Goal: Use online tool/utility: Use online tool/utility

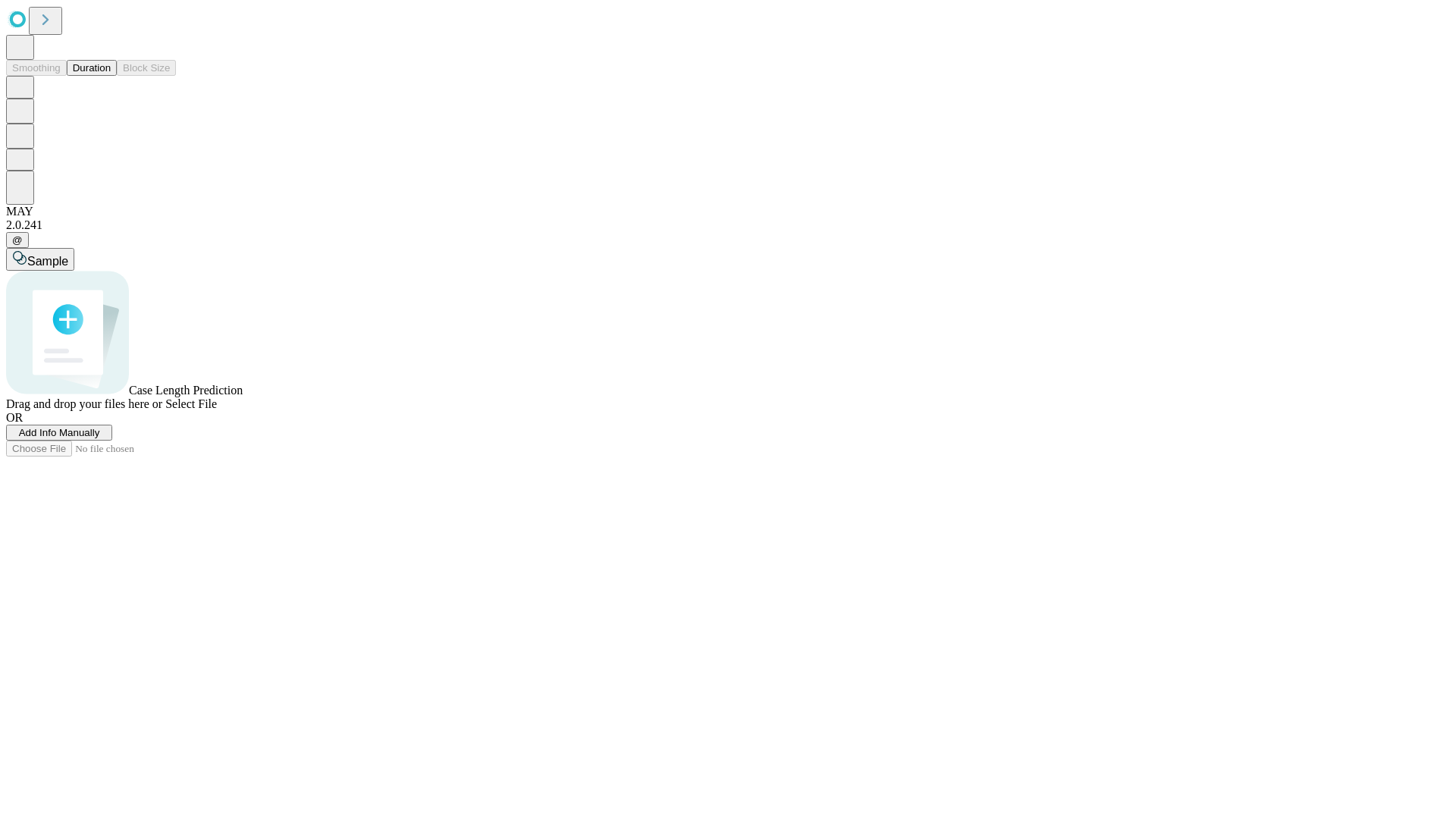
click at [110, 76] on button "Duration" at bounding box center [91, 67] width 50 height 16
click at [68, 255] on span "Sample" at bounding box center [48, 261] width 41 height 13
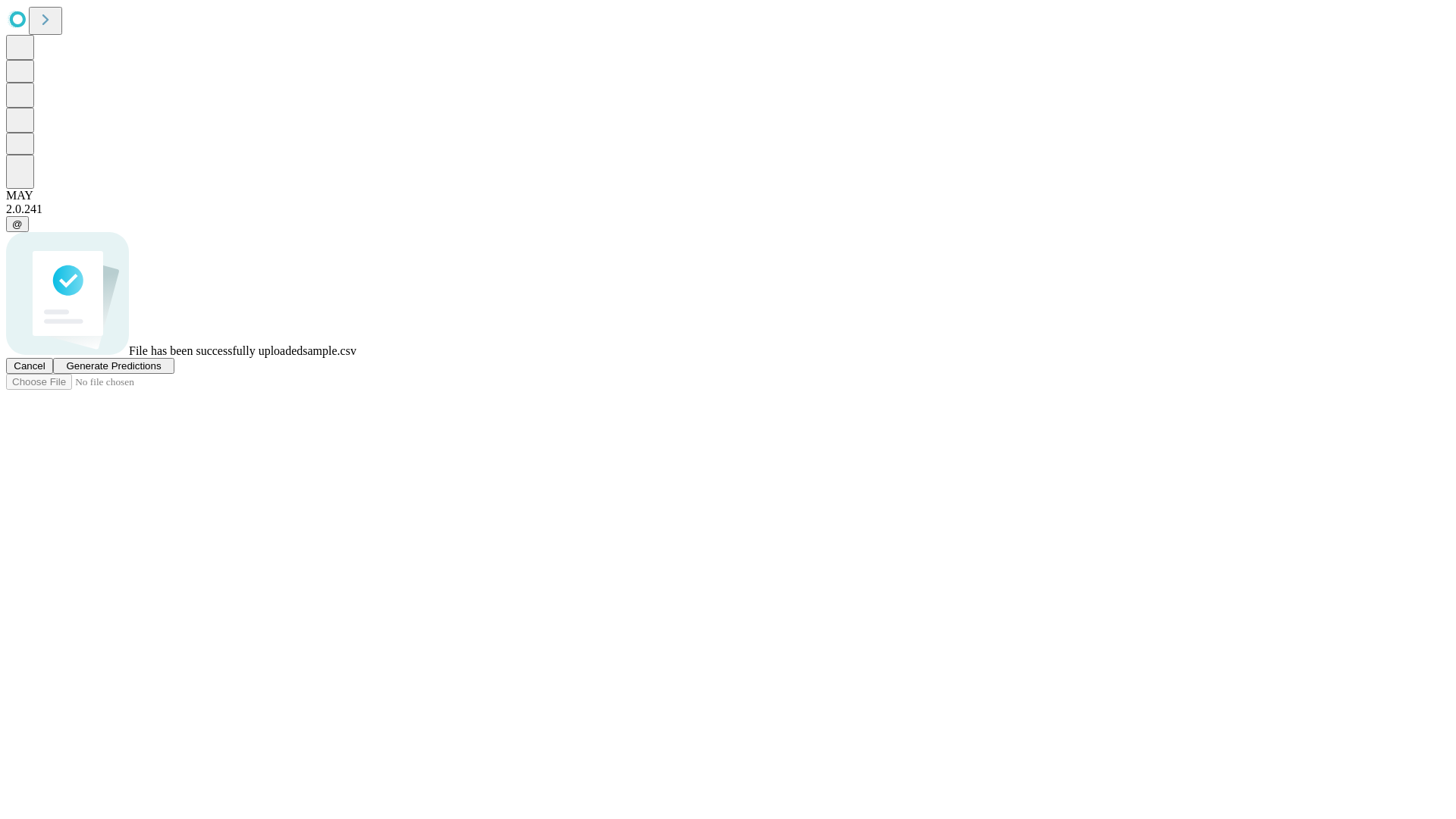
click at [161, 372] on span "Generate Predictions" at bounding box center [112, 366] width 95 height 11
